Goal: Download file/media

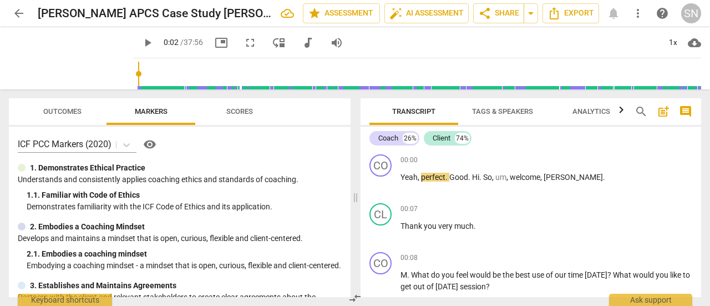
scroll to position [1830, 0]
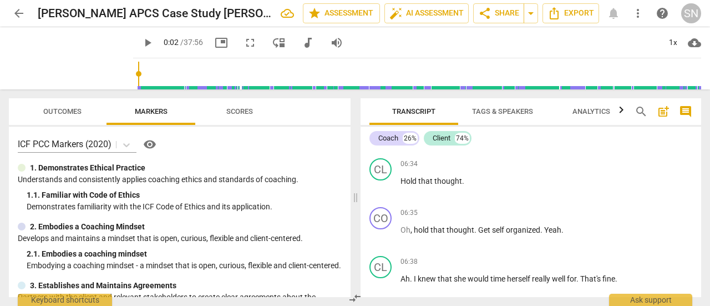
click at [22, 12] on span "arrow_back" at bounding box center [18, 13] width 13 height 13
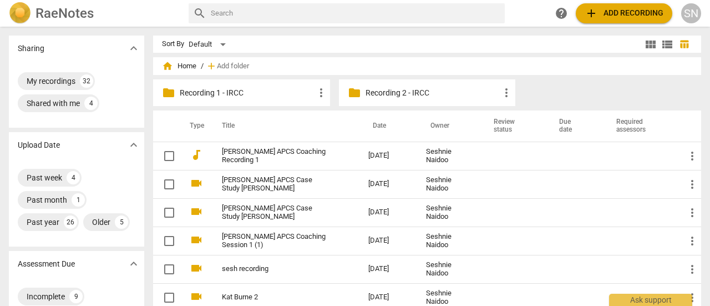
click at [253, 148] on link "[PERSON_NAME] APCS Coaching Recording 1" at bounding box center [275, 156] width 106 height 17
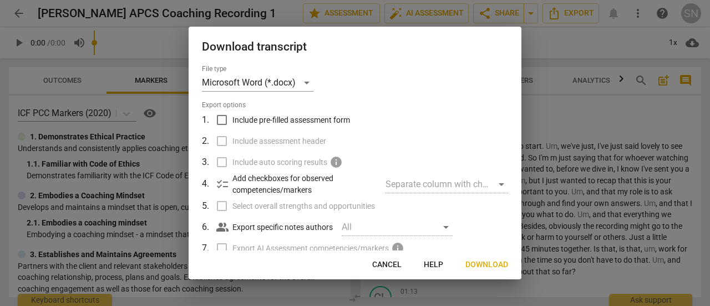
click at [492, 261] on span "Download" at bounding box center [486, 264] width 43 height 11
